Goal: Information Seeking & Learning: Learn about a topic

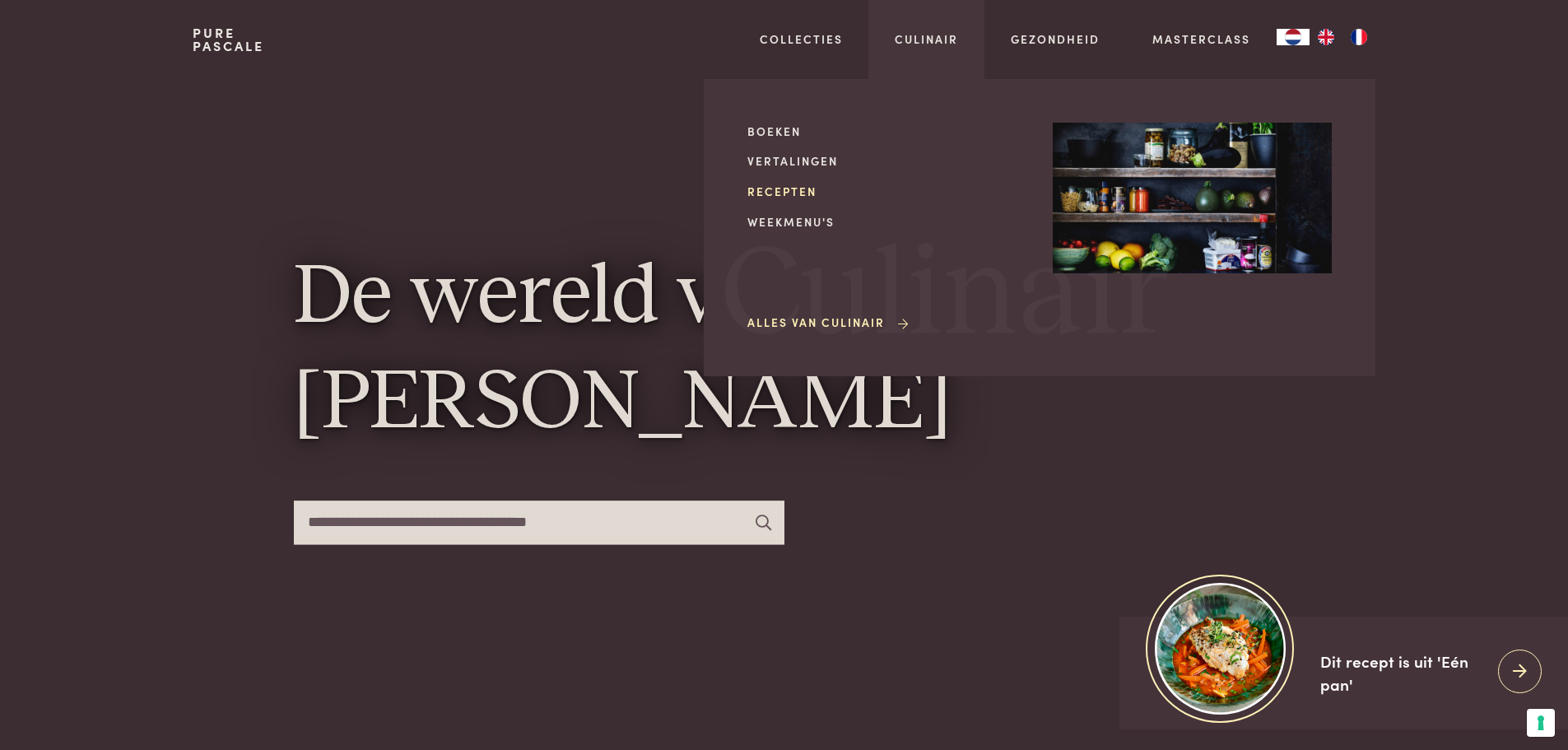
click at [780, 190] on link "Recepten" at bounding box center [887, 191] width 279 height 17
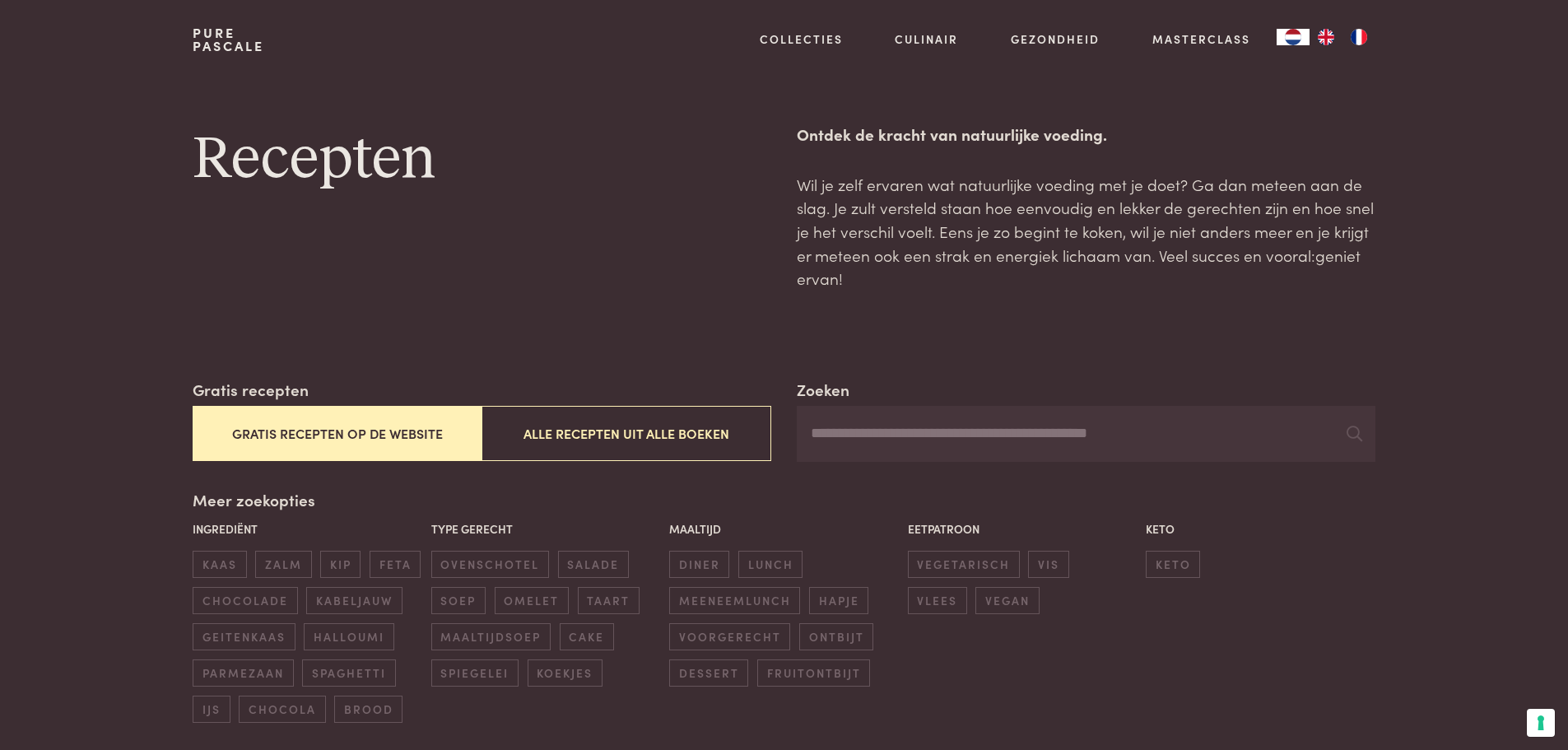
click at [814, 434] on input "Zoeken" at bounding box center [1085, 434] width 577 height 56
click at [1350, 436] on icon at bounding box center [1354, 433] width 15 height 15
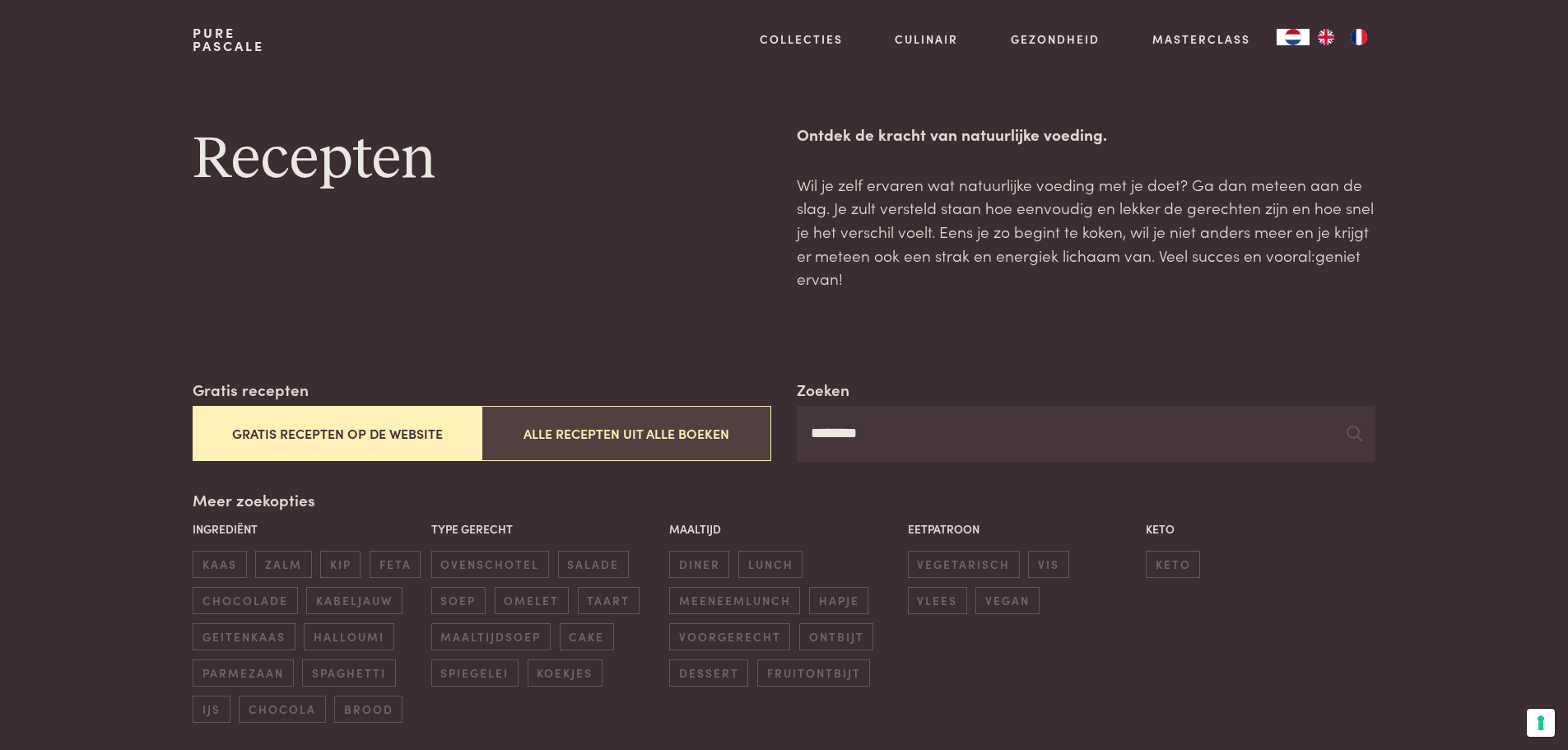
click at [651, 437] on button "Alle recepten uit alle boeken" at bounding box center [626, 433] width 289 height 55
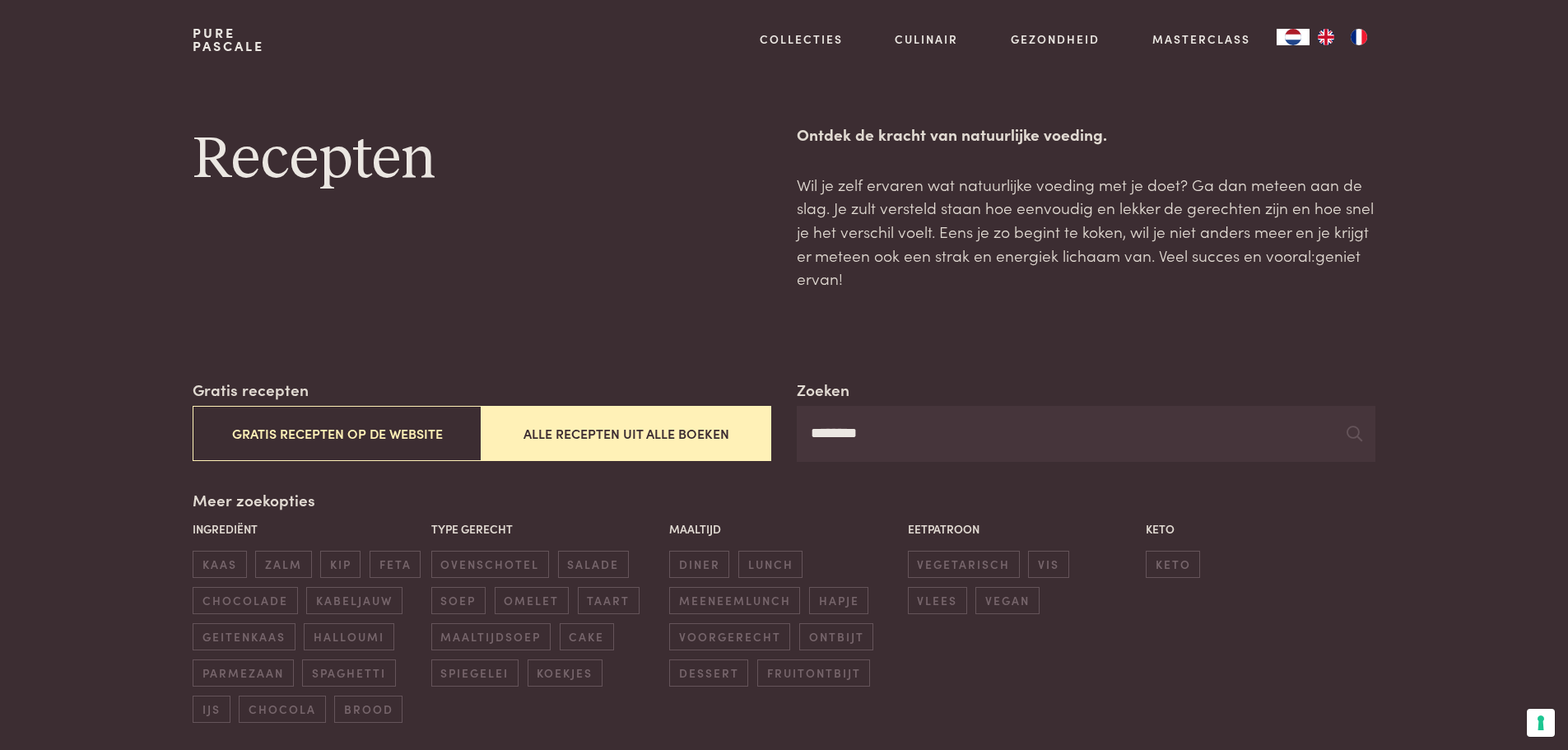
click at [873, 434] on input "********" at bounding box center [1085, 434] width 577 height 56
type input "***"
click at [707, 427] on button "Alle recepten uit alle boeken" at bounding box center [626, 433] width 289 height 55
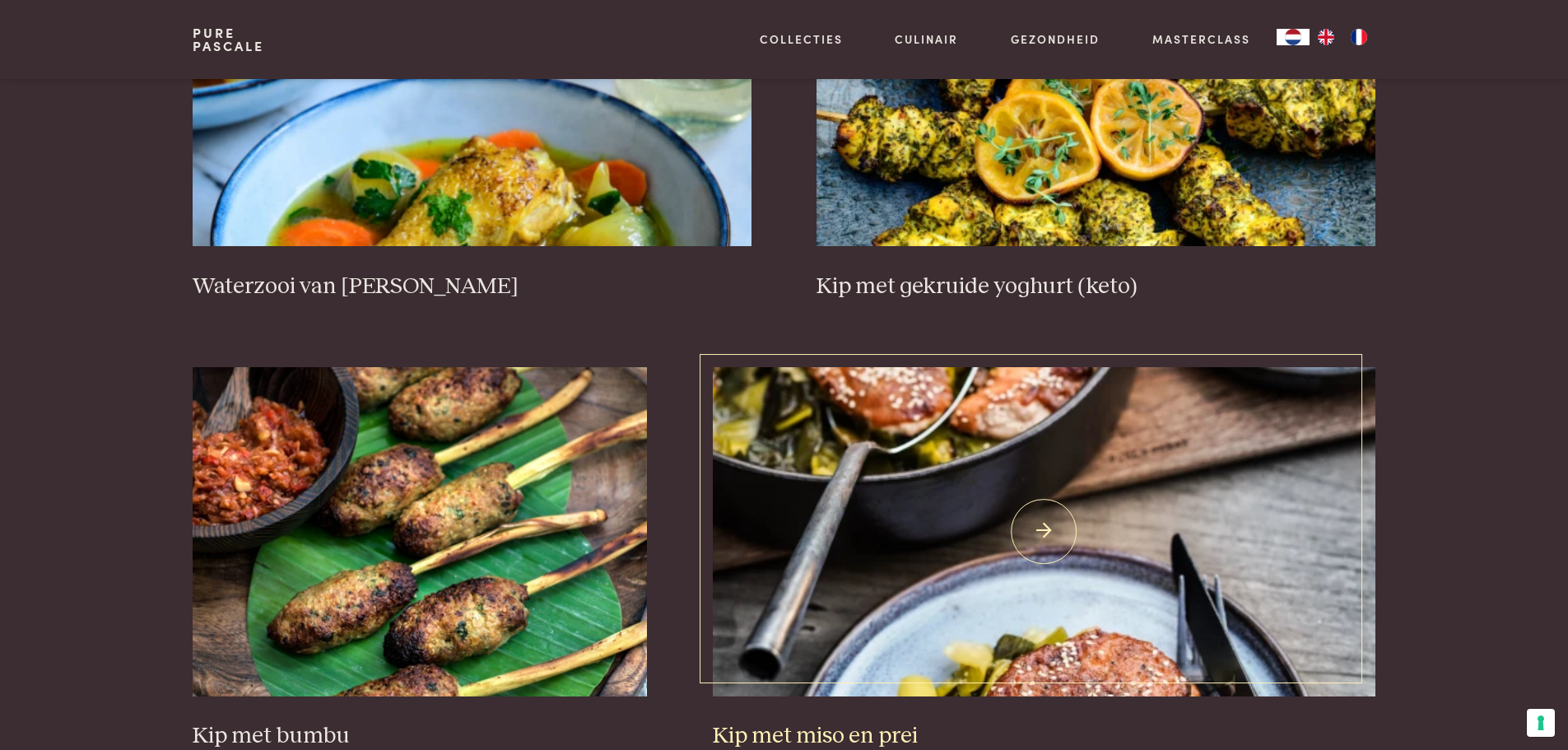
scroll to position [2189, 0]
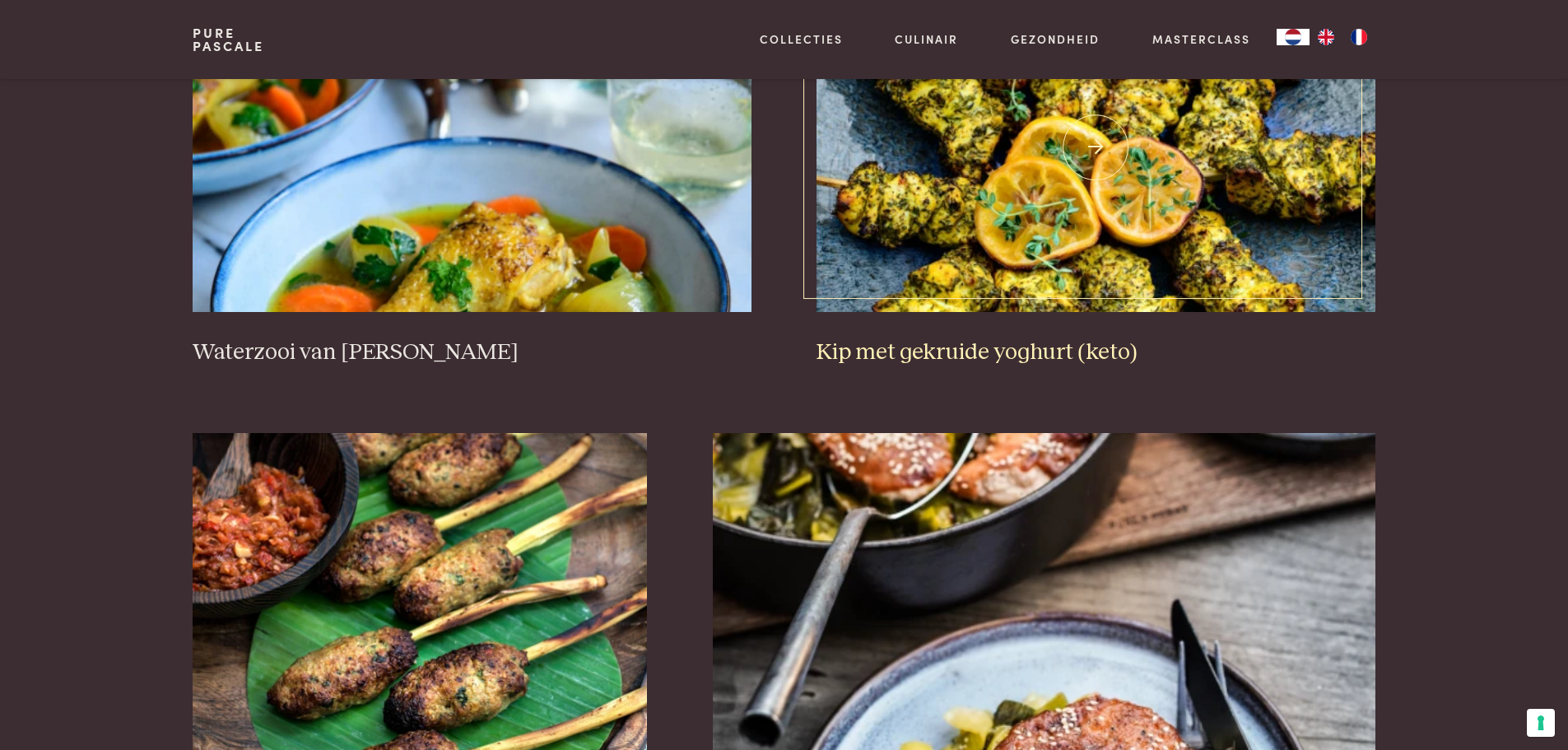
click at [946, 349] on h3 "Kip met gekruide yoghurt (keto)" at bounding box center [1095, 353] width 558 height 29
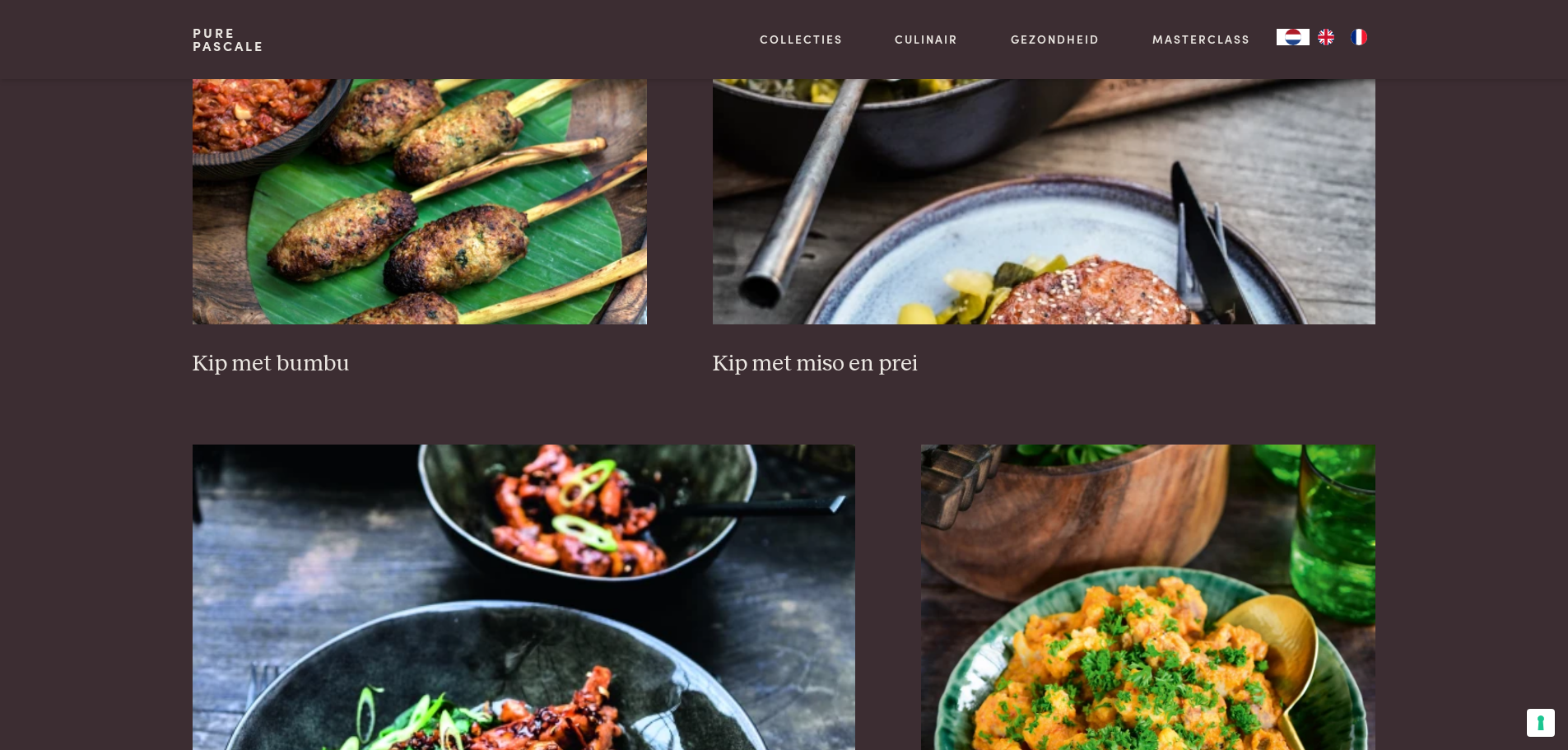
scroll to position [2847, 0]
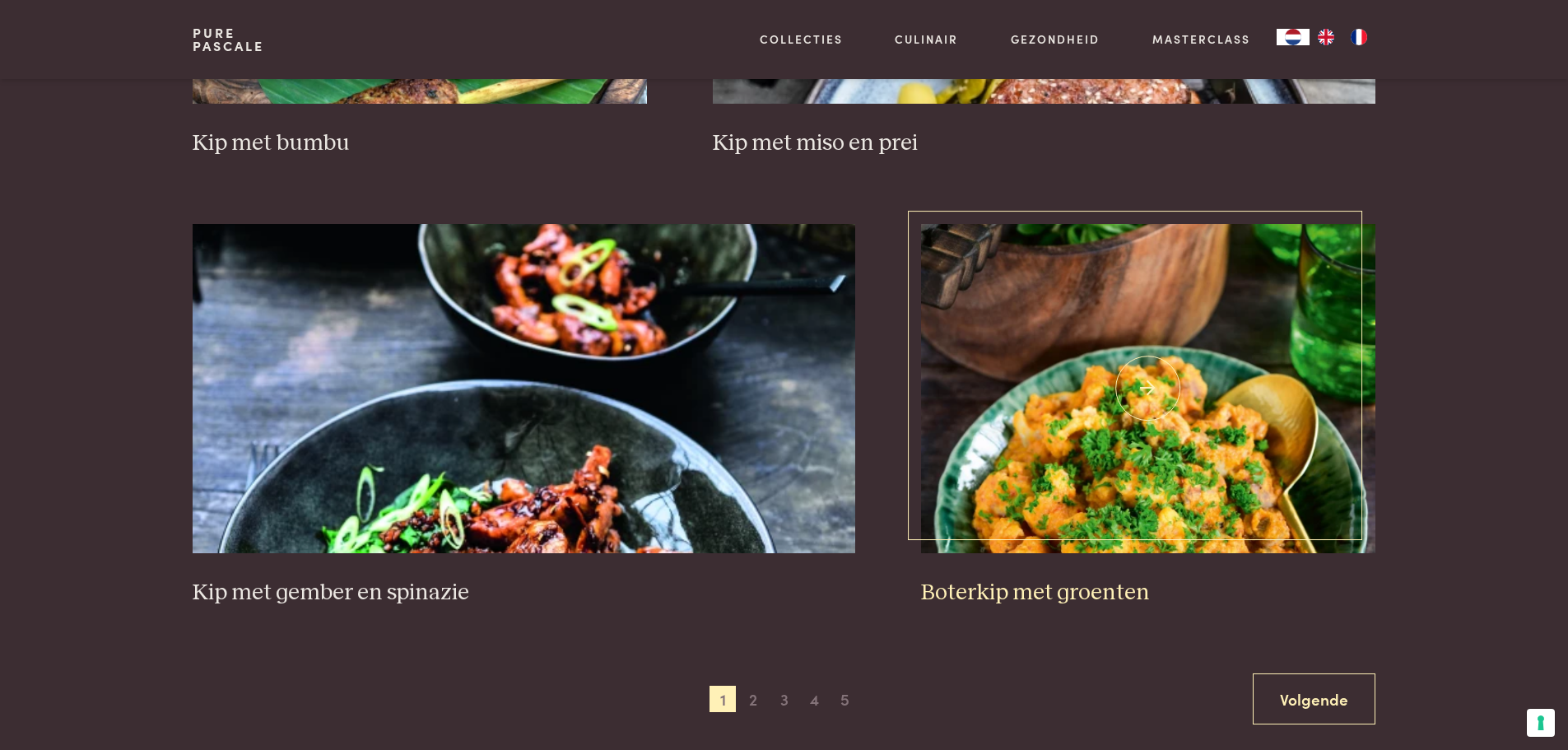
click at [1038, 598] on h3 "Boterkip met groenten" at bounding box center [1148, 593] width 454 height 29
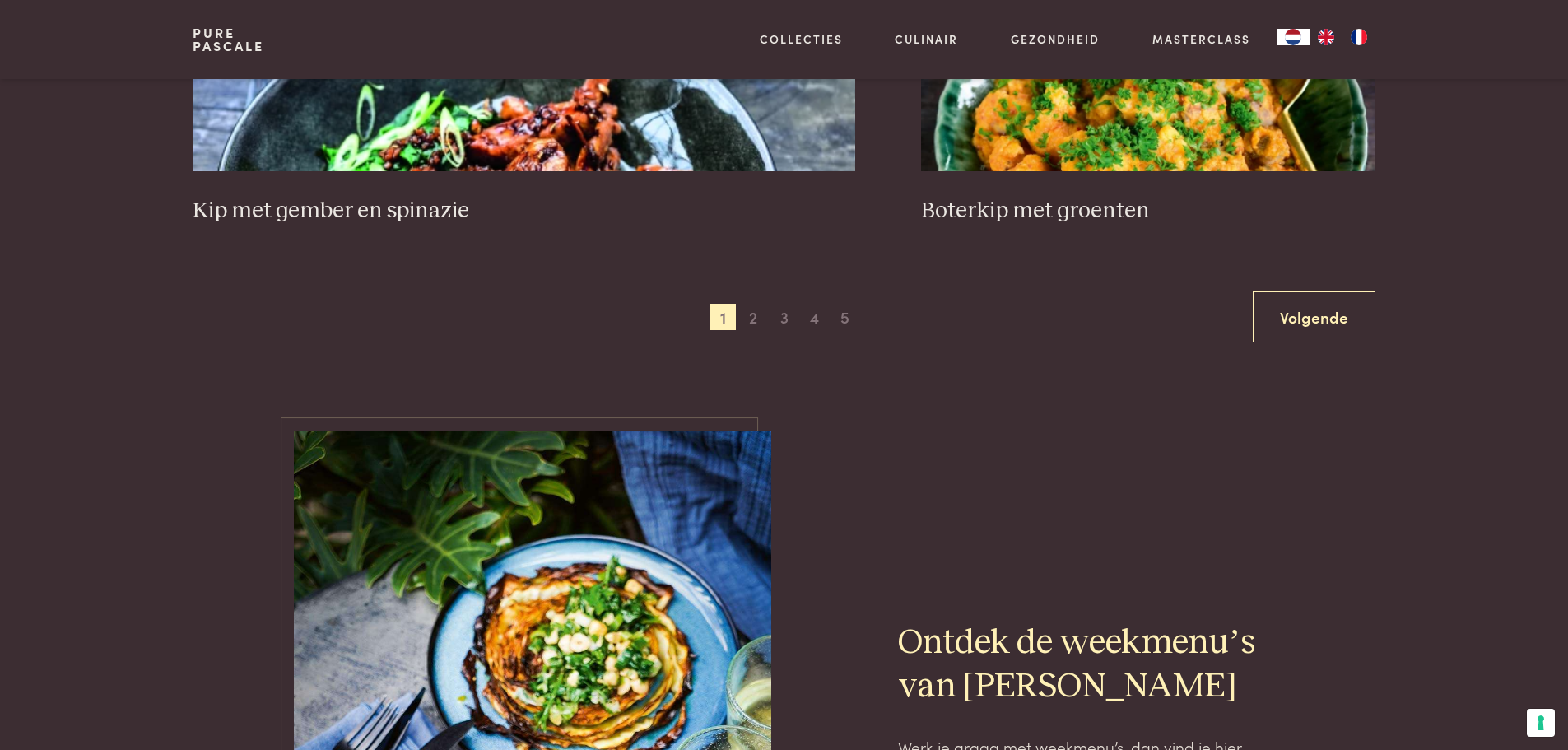
scroll to position [3252, 0]
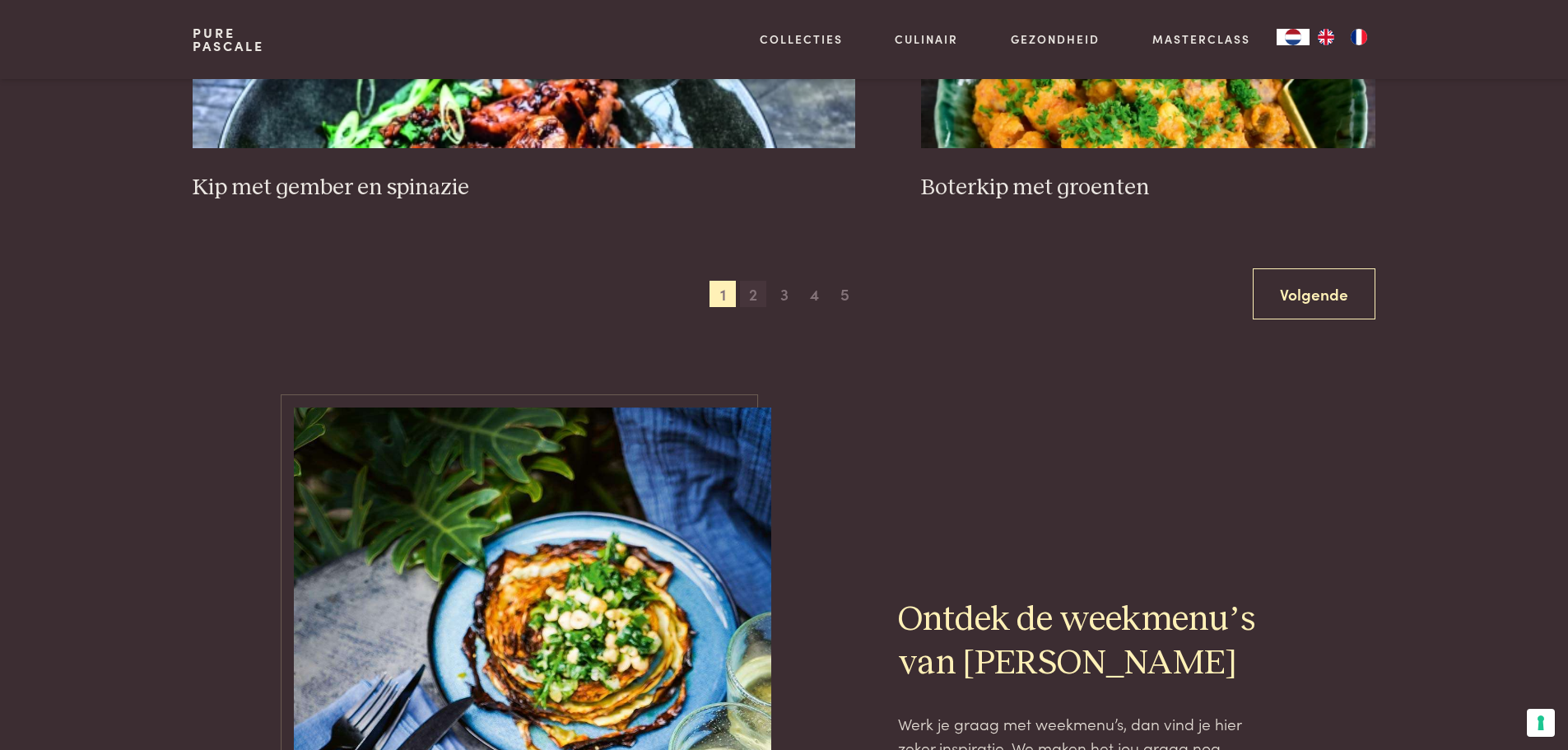
click at [752, 298] on span "2" at bounding box center [753, 293] width 26 height 26
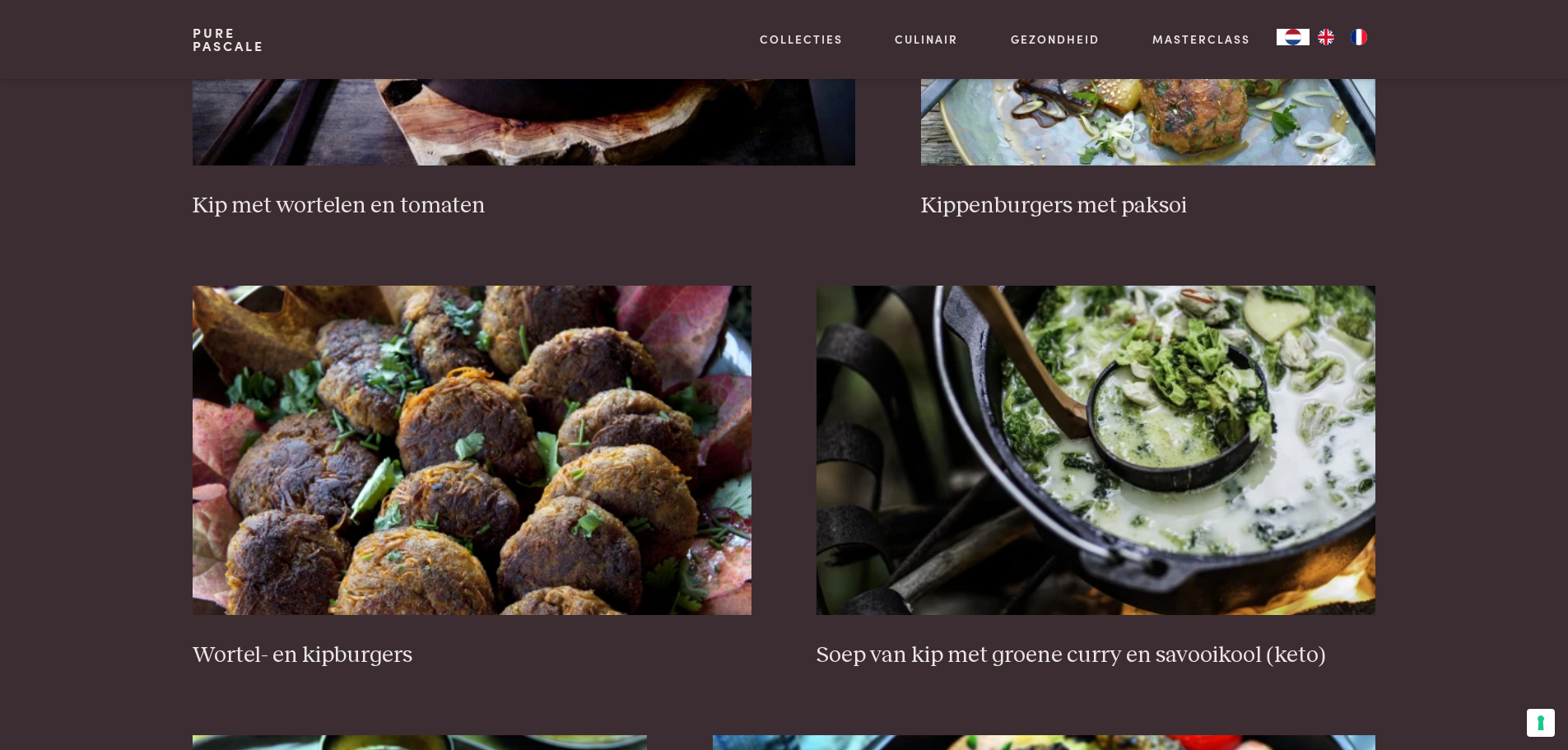
scroll to position [1859, 0]
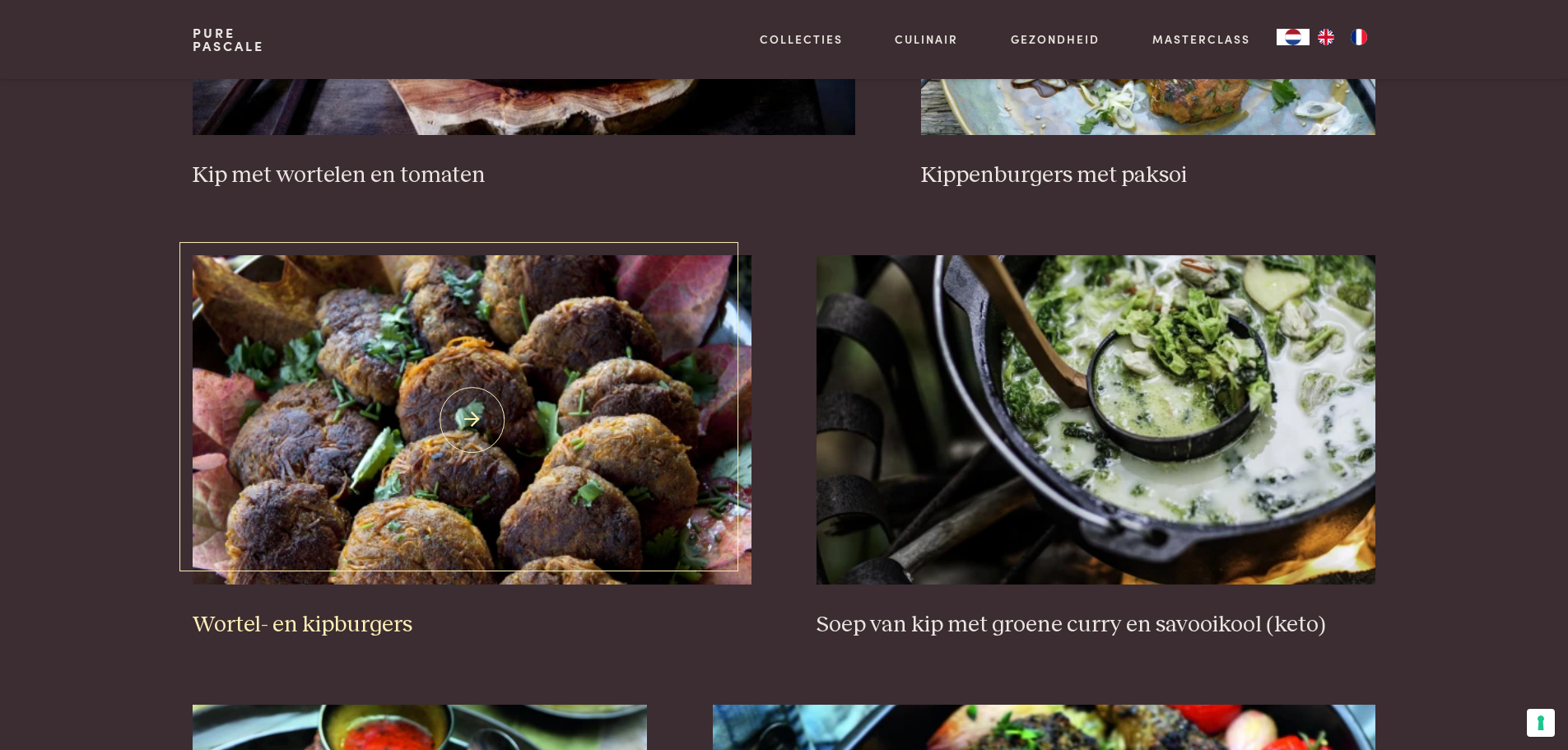
click at [243, 632] on h3 "Wortel- en kipburgers" at bounding box center [471, 625] width 558 height 29
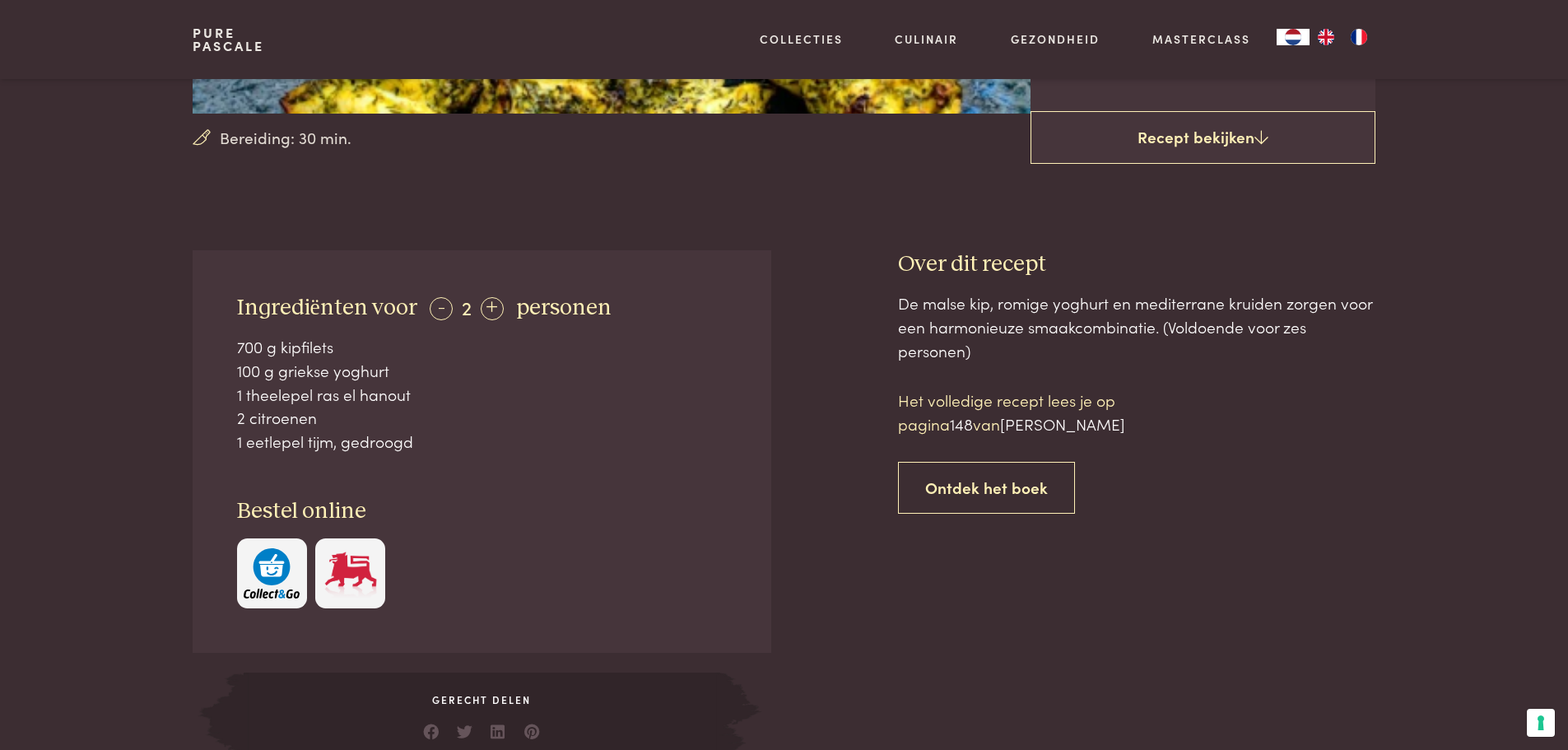
scroll to position [165, 0]
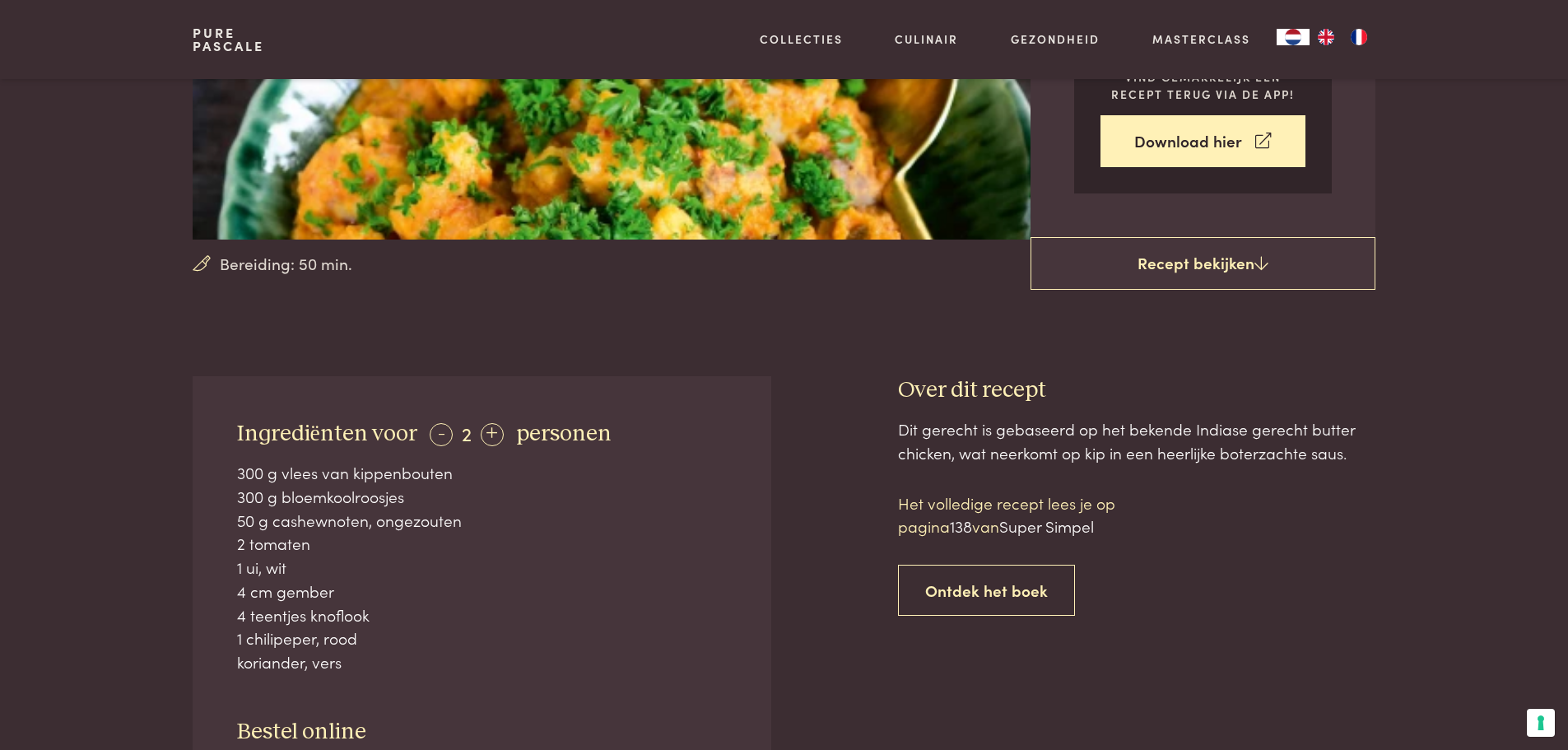
scroll to position [412, 0]
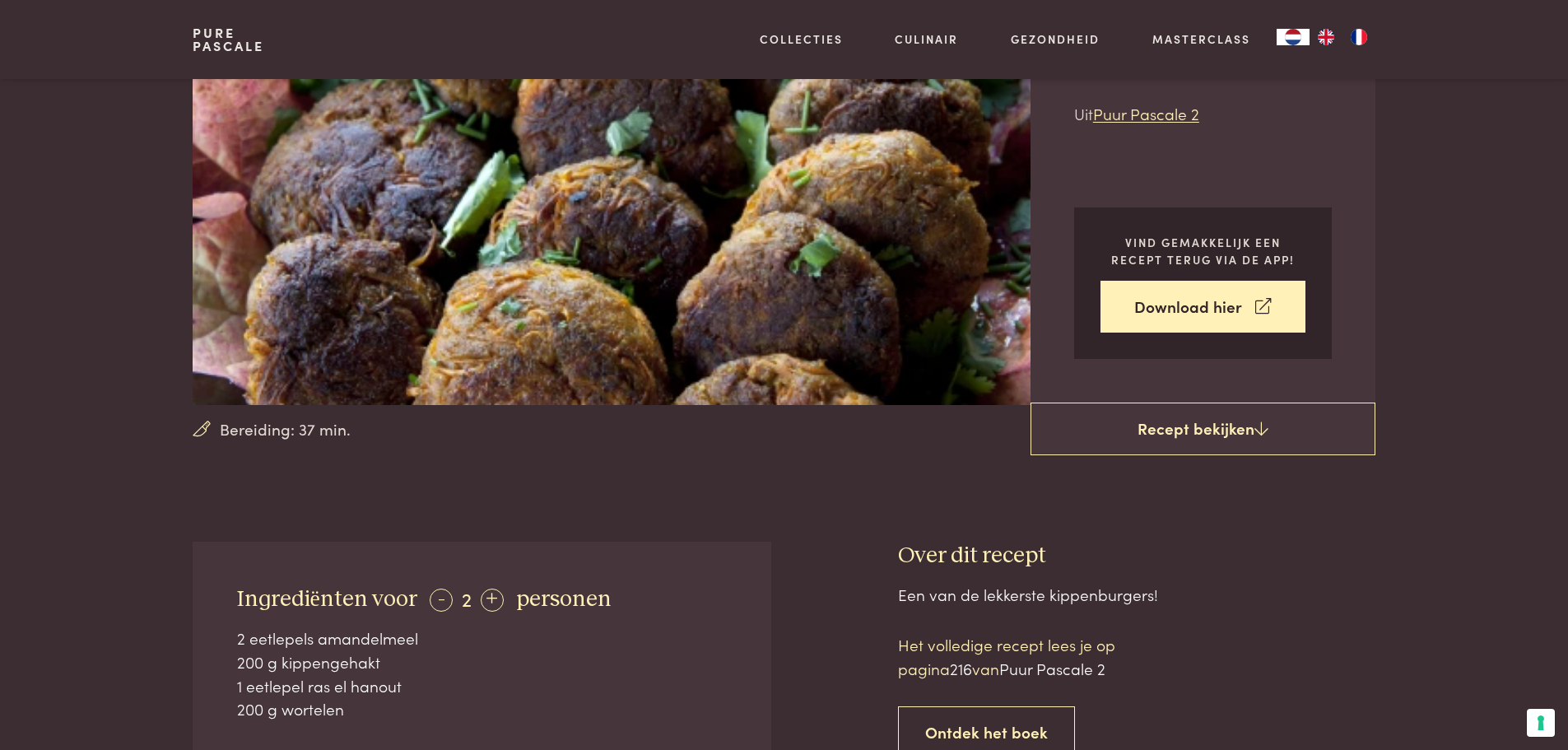
scroll to position [412, 0]
